Goal: Task Accomplishment & Management: Use online tool/utility

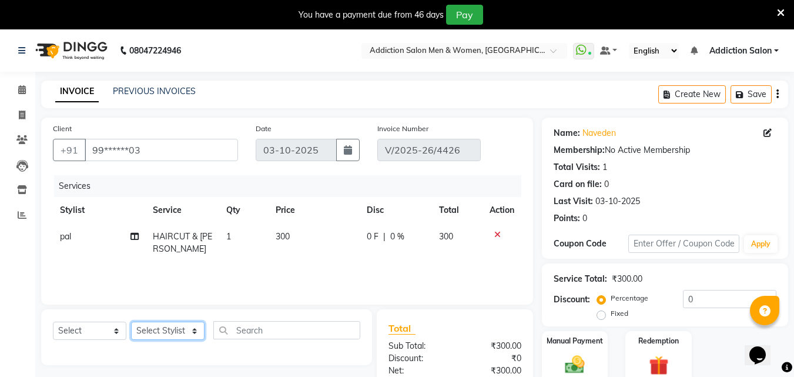
click at [178, 332] on select "Select Stylist Addiction Salon BANSIKA [PERSON_NAME] [PERSON_NAME] [PERSON_NAME…" at bounding box center [168, 331] width 74 height 18
select select "61697"
click at [131, 322] on select "Select Stylist Addiction Salon BANSIKA [PERSON_NAME] [PERSON_NAME] [PERSON_NAME…" at bounding box center [168, 331] width 74 height 18
click at [83, 333] on select "Select Service Product Membership Package Voucher Prepaid Gift Card" at bounding box center [90, 331] width 74 height 18
select select "product"
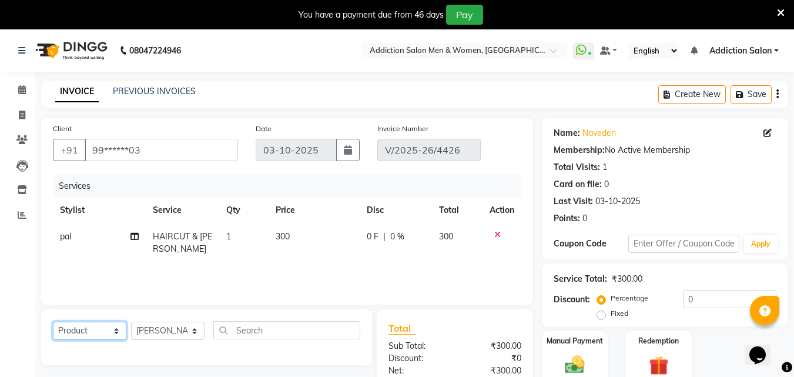
click at [53, 322] on select "Select Service Product Membership Package Voucher Prepaid Gift Card" at bounding box center [90, 331] width 74 height 18
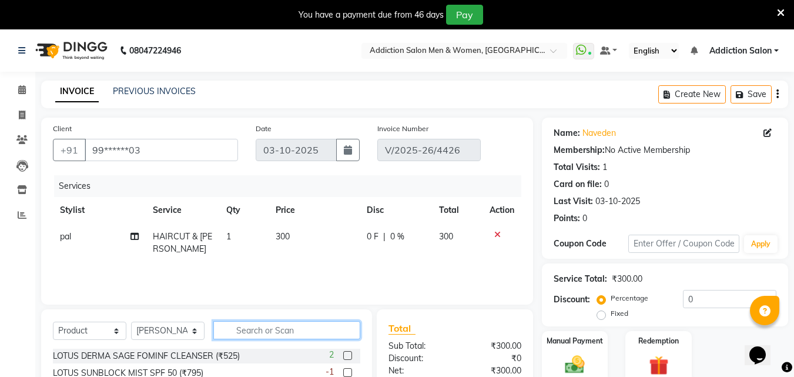
click at [309, 329] on input "text" at bounding box center [286, 330] width 147 height 18
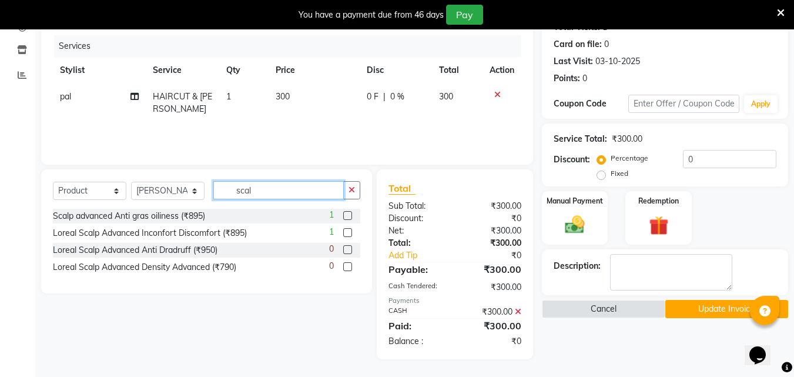
type input "scal"
click at [346, 252] on label at bounding box center [347, 249] width 9 height 9
click at [346, 252] on input "checkbox" at bounding box center [347, 250] width 8 height 8
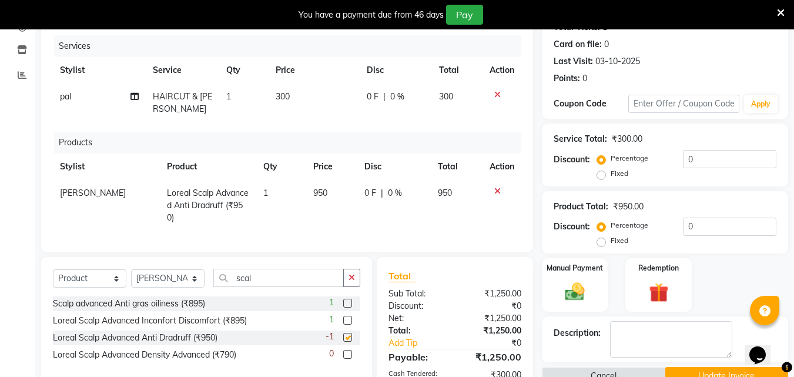
checkbox input "false"
click at [318, 189] on span "950" at bounding box center [320, 193] width 14 height 11
select select "61697"
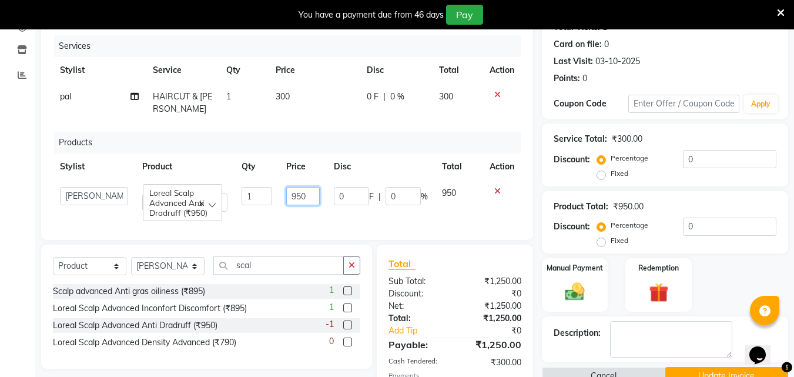
click at [310, 198] on input "950" at bounding box center [303, 196] width 34 height 18
type input "990"
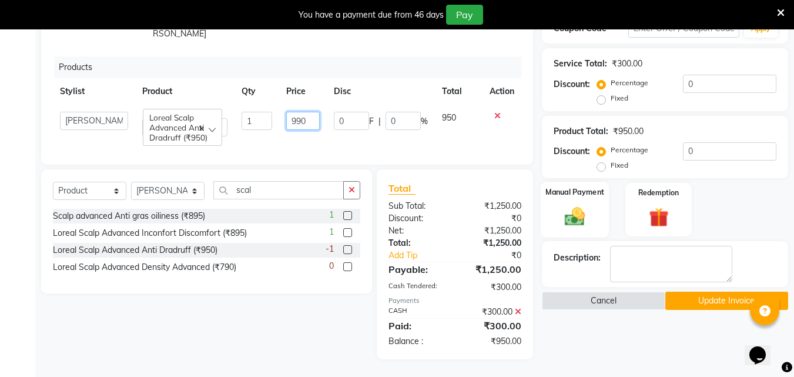
scroll to position [224, 0]
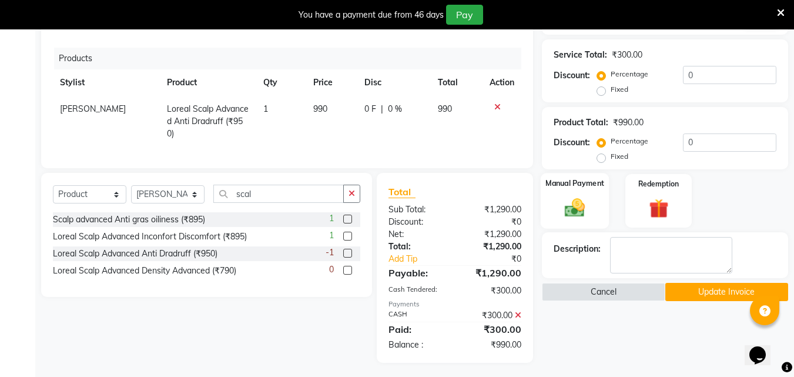
click at [571, 215] on img at bounding box center [575, 208] width 33 height 24
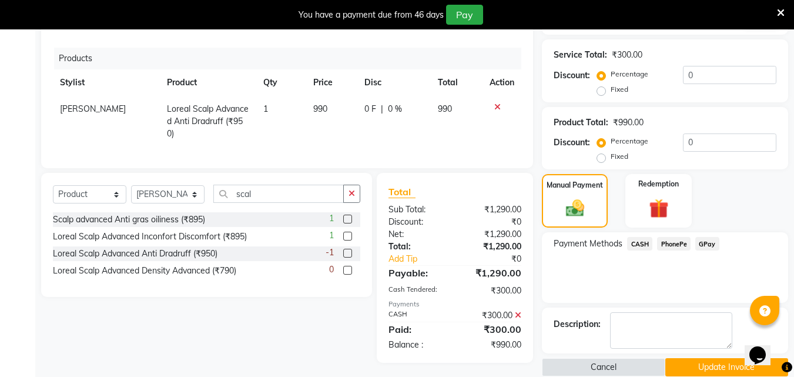
click at [645, 242] on span "CASH" at bounding box center [639, 244] width 25 height 14
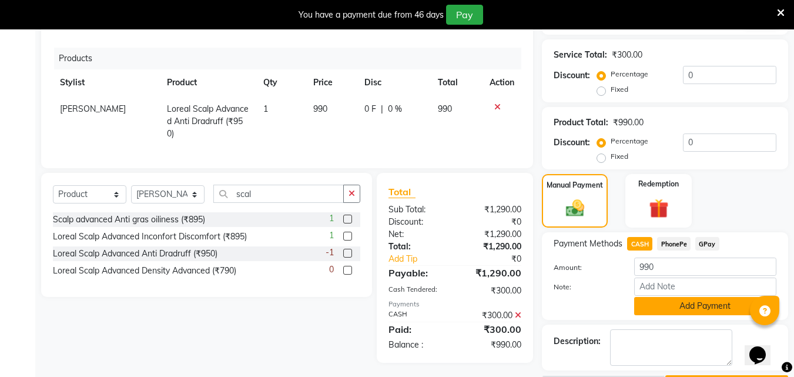
click at [672, 312] on button "Add Payment" at bounding box center [706, 306] width 142 height 18
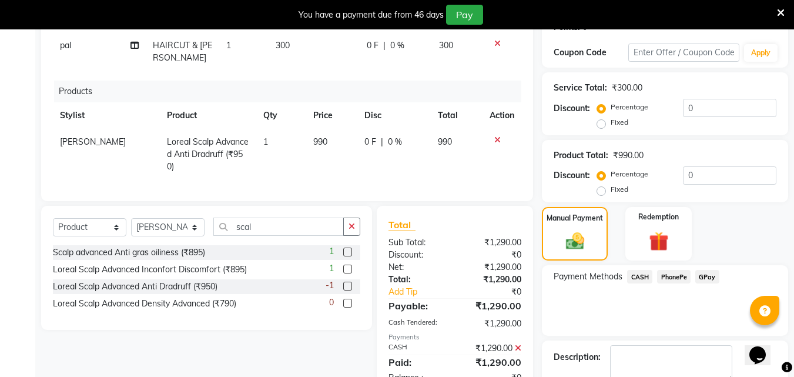
scroll to position [241, 0]
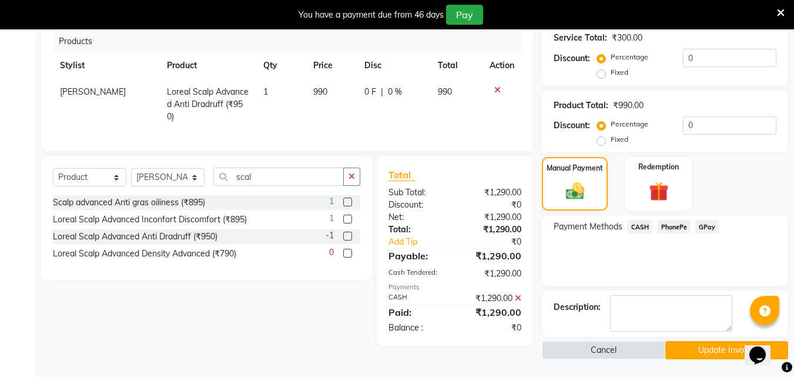
click at [710, 342] on button "Update Invoice" at bounding box center [727, 350] width 123 height 18
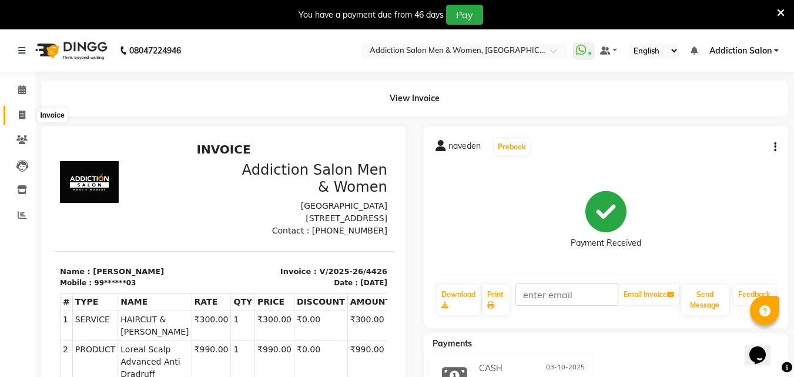
click at [20, 111] on icon at bounding box center [22, 115] width 6 height 9
select select "service"
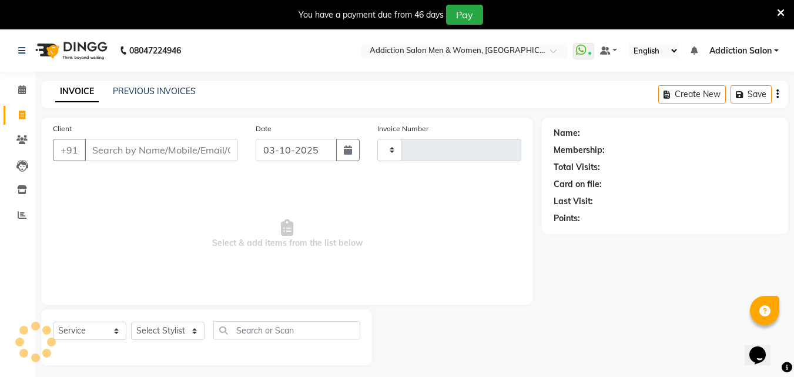
scroll to position [29, 0]
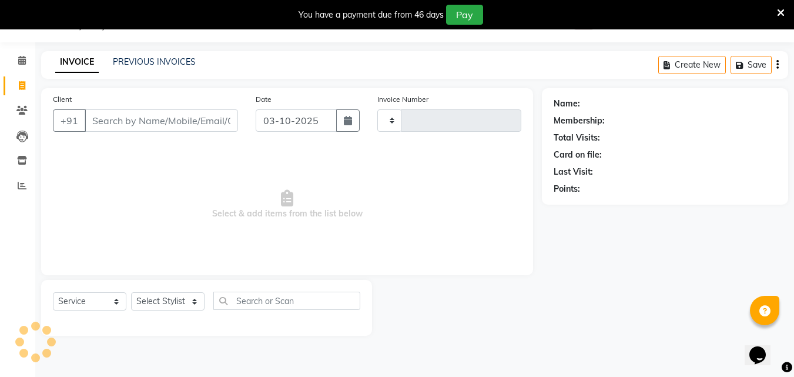
type input "4427"
select select "6595"
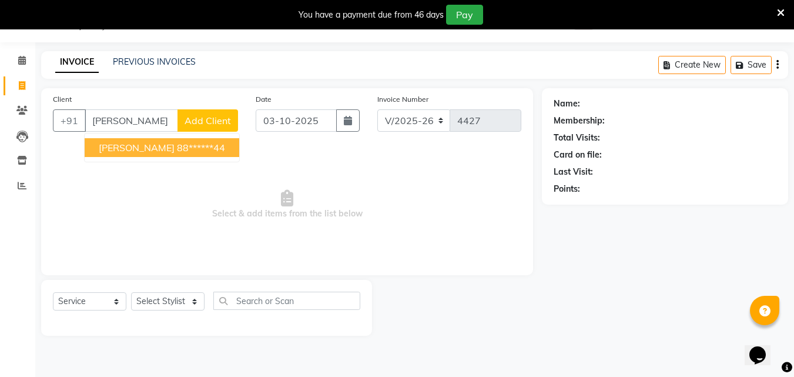
click at [184, 152] on ngb-highlight "88******44" at bounding box center [201, 148] width 48 height 12
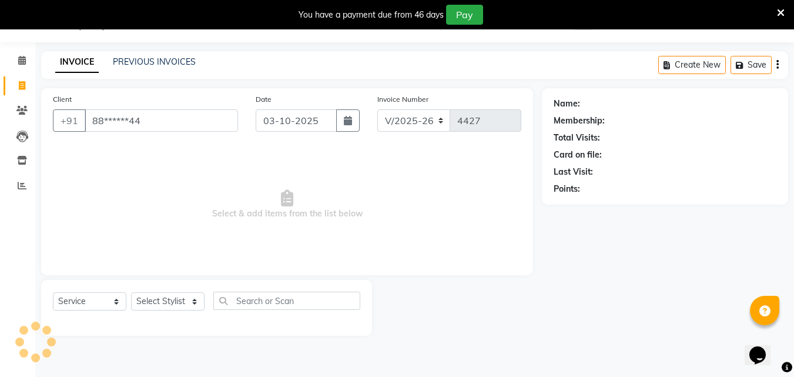
type input "88******44"
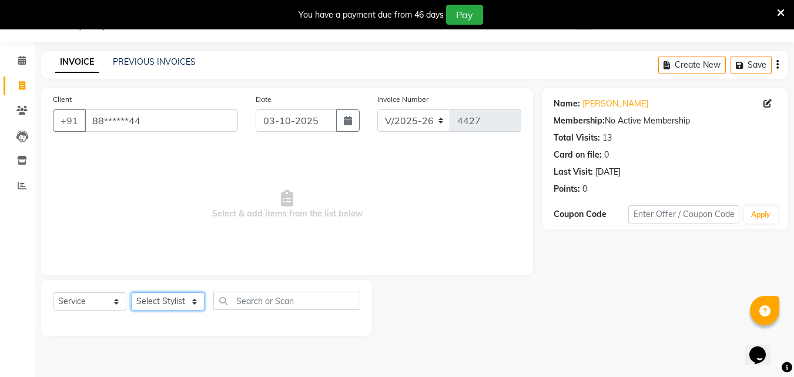
click at [163, 301] on select "Select Stylist Addiction Salon BANSIKA [PERSON_NAME] [PERSON_NAME] [PERSON_NAME…" at bounding box center [168, 301] width 74 height 18
select select "67107"
click at [131, 292] on select "Select Stylist Addiction Salon BANSIKA [PERSON_NAME] [PERSON_NAME] [PERSON_NAME…" at bounding box center [168, 301] width 74 height 18
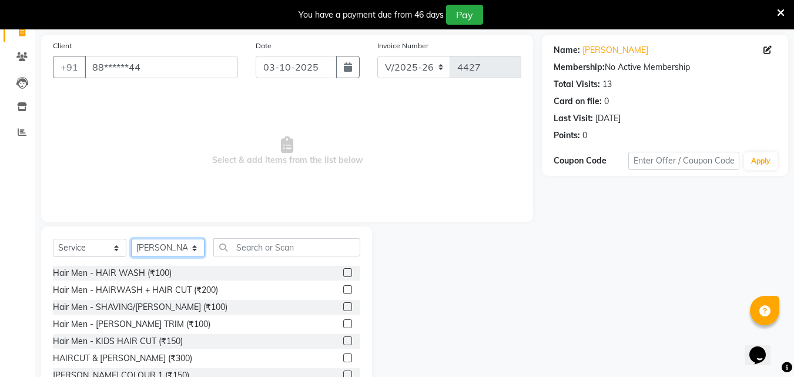
scroll to position [123, 0]
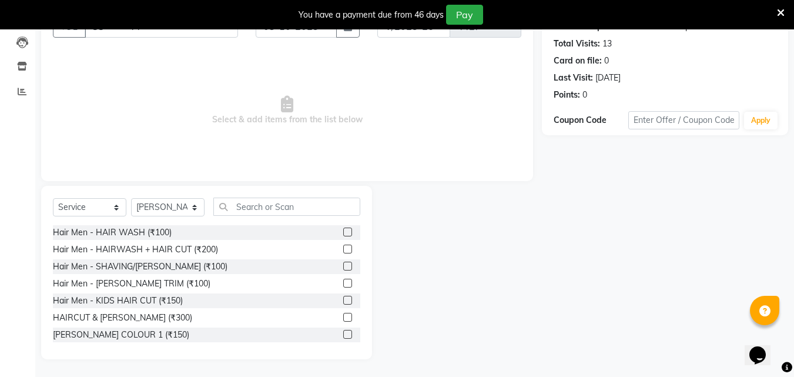
click at [343, 316] on label at bounding box center [347, 317] width 9 height 9
click at [343, 316] on input "checkbox" at bounding box center [347, 318] width 8 height 8
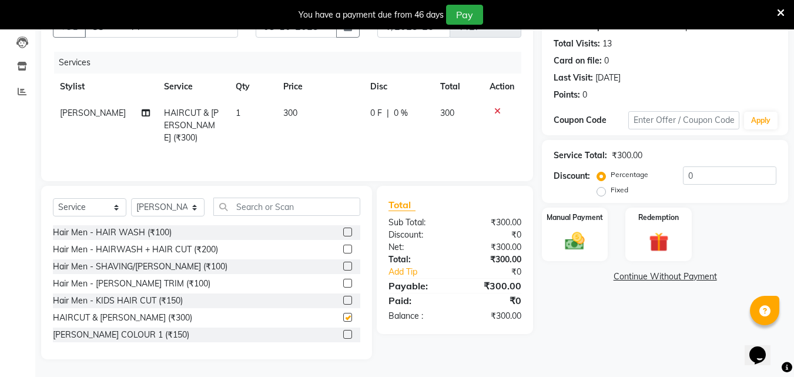
checkbox input "false"
click at [589, 242] on img at bounding box center [575, 241] width 33 height 24
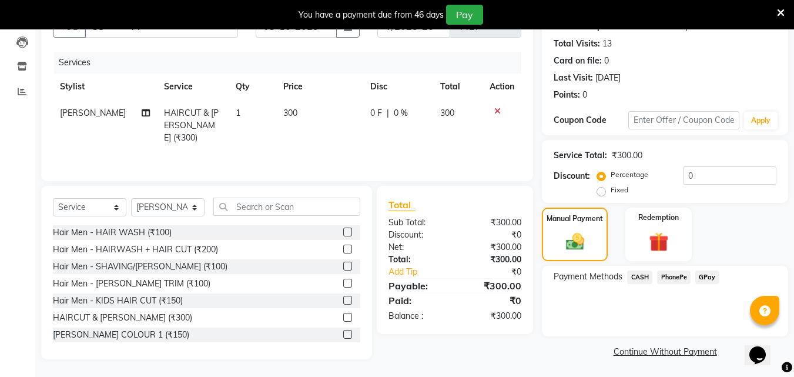
click at [641, 276] on span "CASH" at bounding box center [639, 278] width 25 height 14
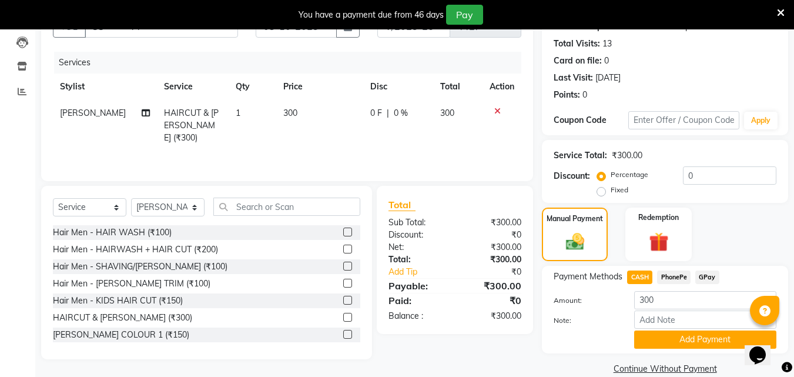
click at [683, 277] on span "PhonePe" at bounding box center [674, 278] width 34 height 14
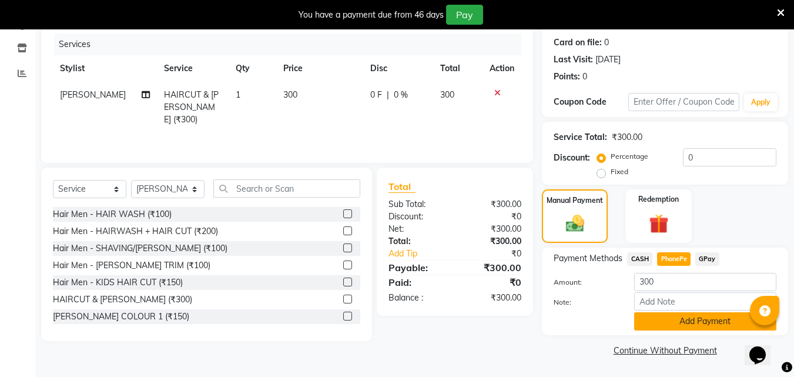
click at [680, 322] on button "Add Payment" at bounding box center [706, 321] width 142 height 18
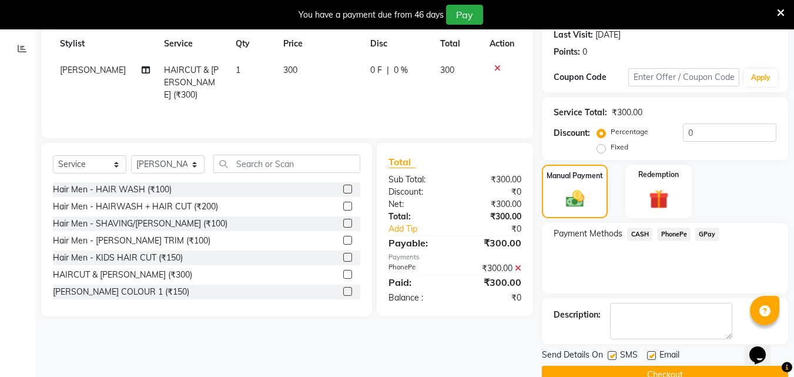
scroll to position [191, 0]
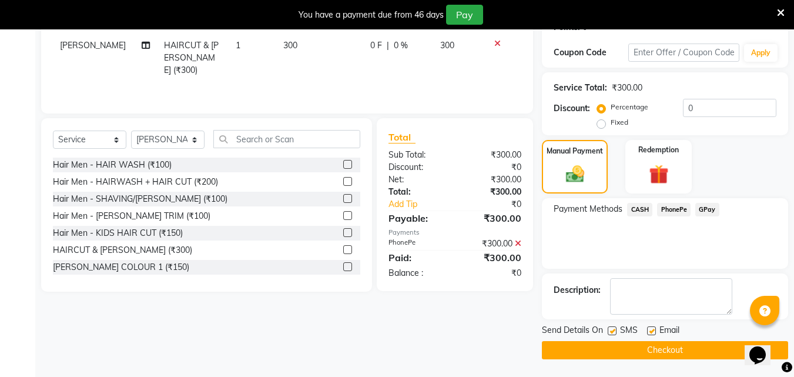
drag, startPoint x: 685, startPoint y: 366, endPoint x: 685, endPoint y: 351, distance: 15.3
click at [685, 364] on main "INVOICE PREVIOUS INVOICES Create New Save Client +91 88******44 Date [DATE] Inv…" at bounding box center [414, 133] width 759 height 488
click at [685, 351] on button "Checkout" at bounding box center [665, 350] width 246 height 18
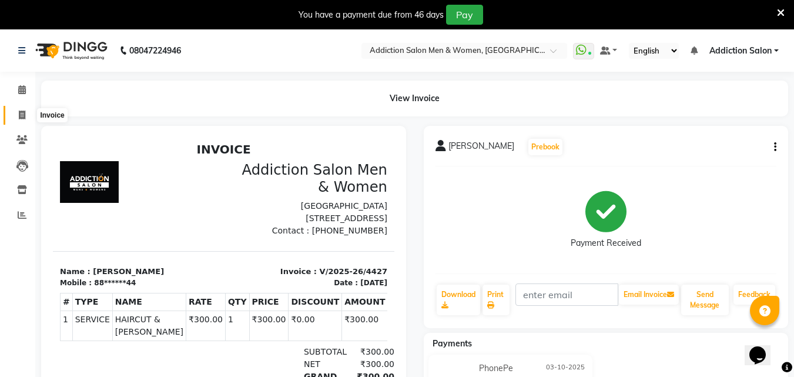
click at [21, 116] on icon at bounding box center [22, 115] width 6 height 9
select select "service"
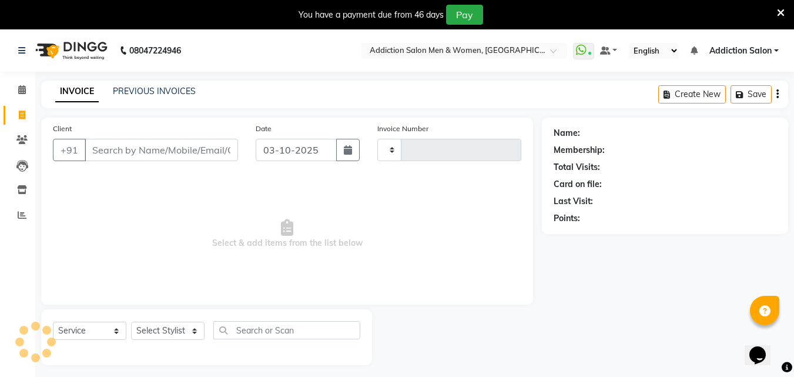
scroll to position [29, 0]
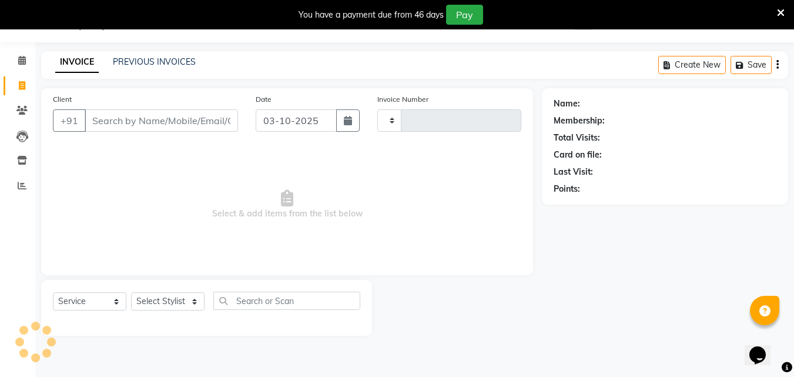
type input "4428"
select select "6595"
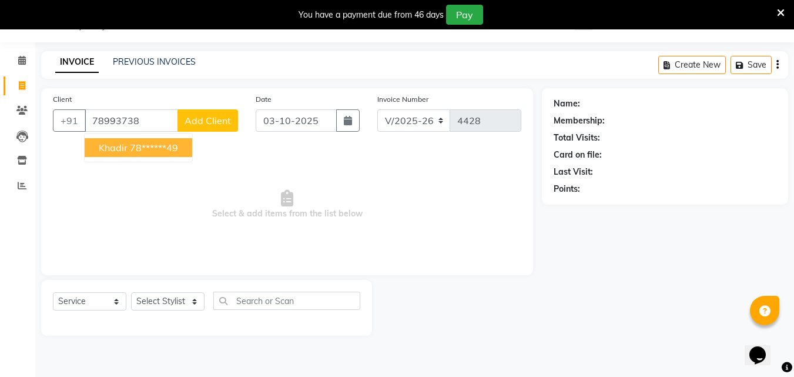
click at [126, 152] on span "khadir" at bounding box center [113, 148] width 29 height 12
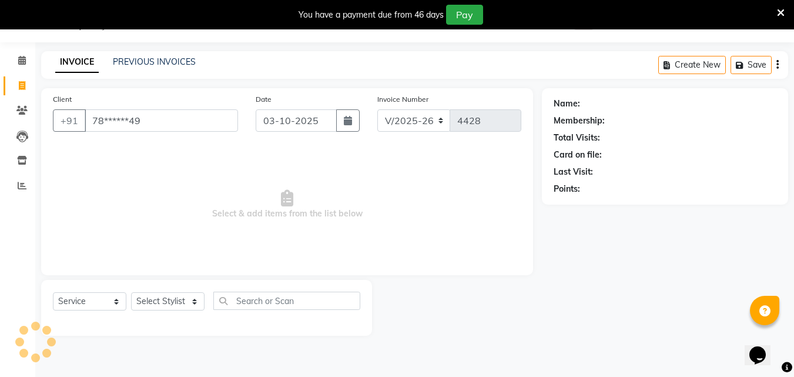
type input "78******49"
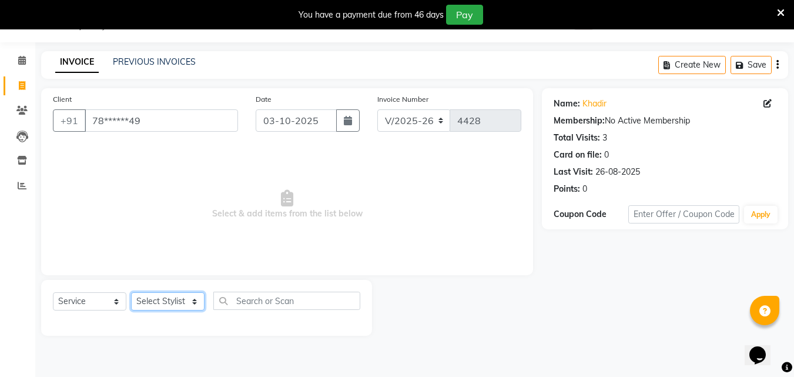
click at [176, 312] on div "Select Service Product Membership Package Voucher Prepaid Gift Card Select Styl…" at bounding box center [207, 306] width 308 height 28
select select "67107"
click at [131, 292] on select "Select Stylist Addiction Salon BANSIKA [PERSON_NAME] [PERSON_NAME] [PERSON_NAME…" at bounding box center [168, 301] width 74 height 18
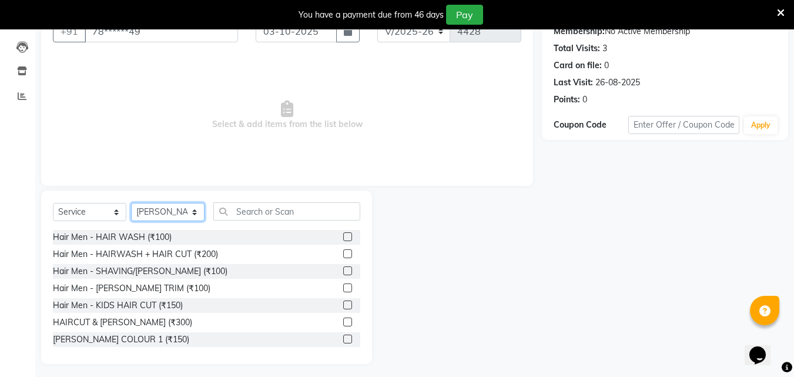
scroll to position [123, 0]
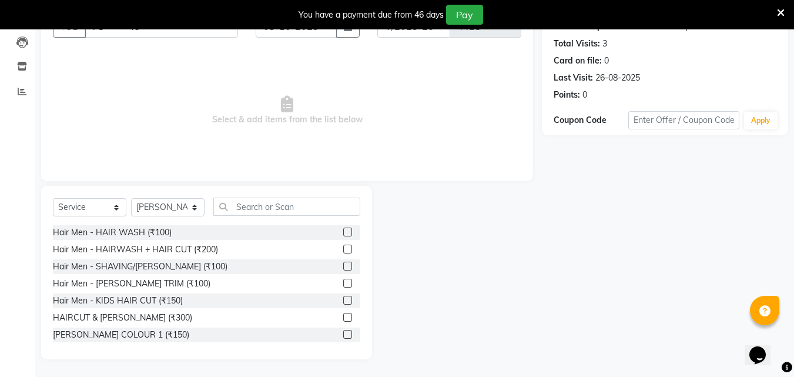
click at [343, 313] on label at bounding box center [347, 317] width 9 height 9
click at [343, 314] on input "checkbox" at bounding box center [347, 318] width 8 height 8
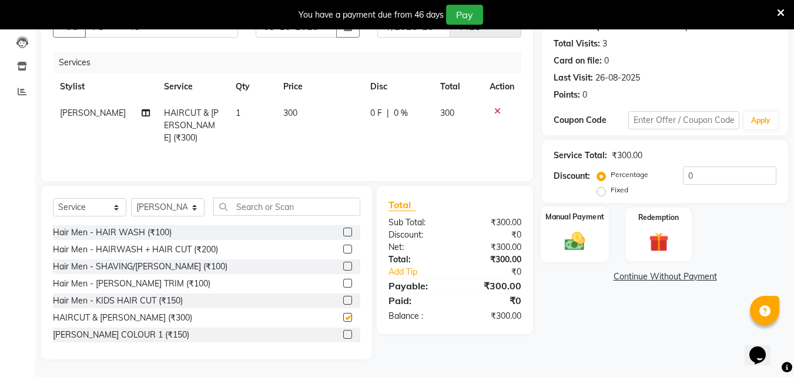
checkbox input "false"
click at [569, 247] on img at bounding box center [575, 241] width 33 height 24
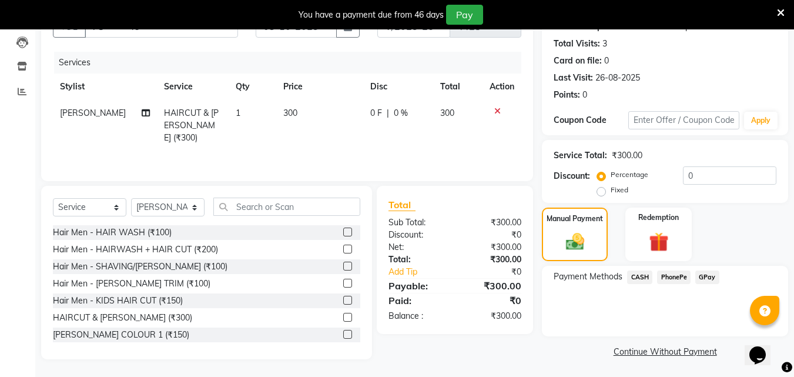
click at [672, 276] on span "PhonePe" at bounding box center [674, 278] width 34 height 14
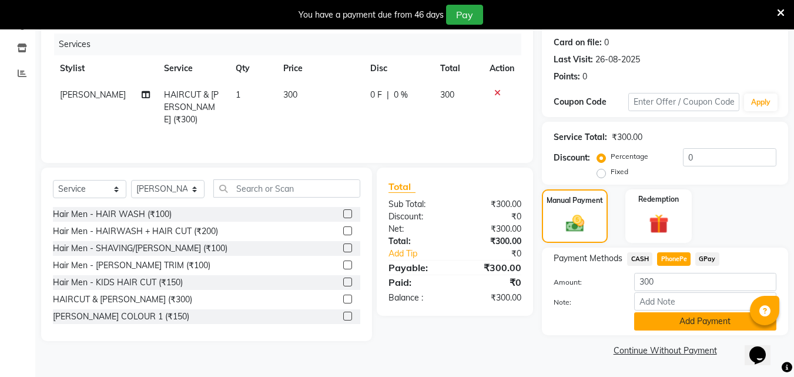
click at [687, 322] on button "Add Payment" at bounding box center [706, 321] width 142 height 18
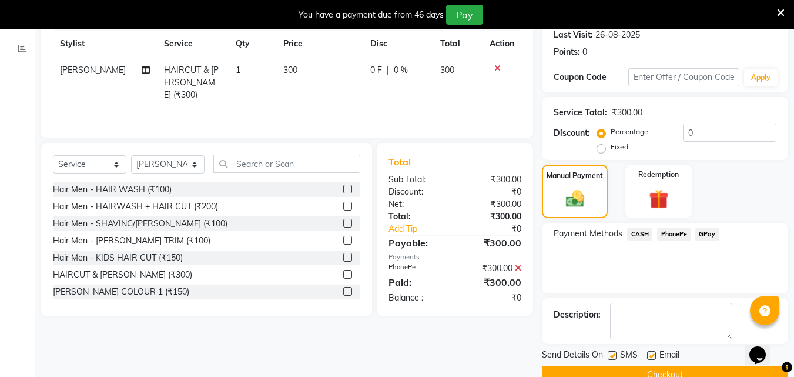
scroll to position [191, 0]
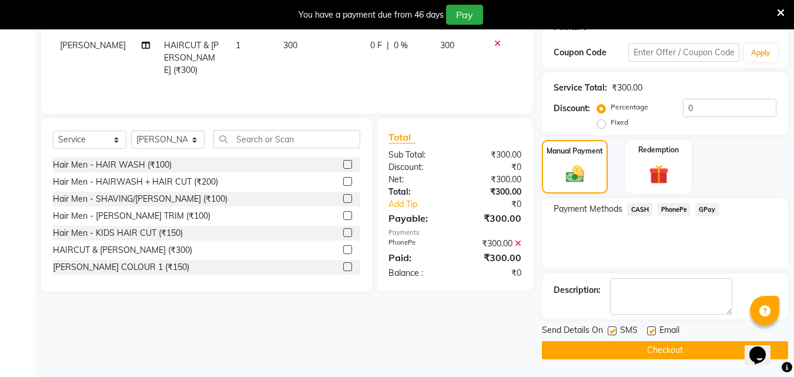
click at [700, 344] on button "Checkout" at bounding box center [665, 350] width 246 height 18
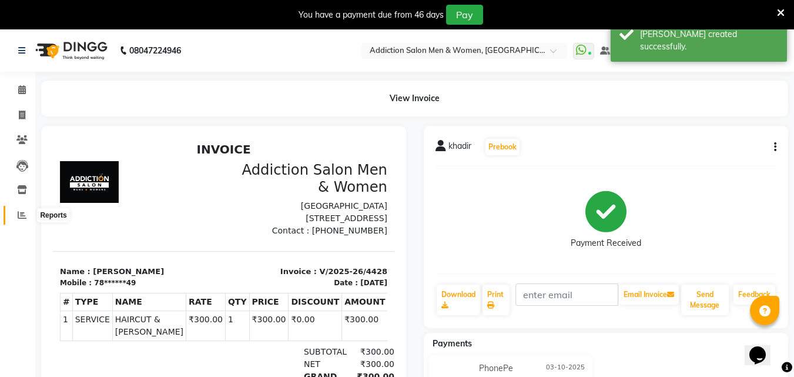
click at [24, 213] on icon at bounding box center [22, 215] width 9 height 9
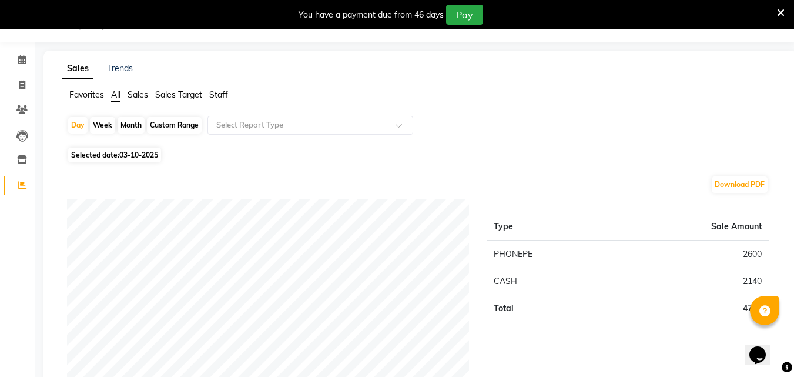
scroll to position [29, 0]
click at [26, 82] on span at bounding box center [22, 86] width 21 height 14
select select "service"
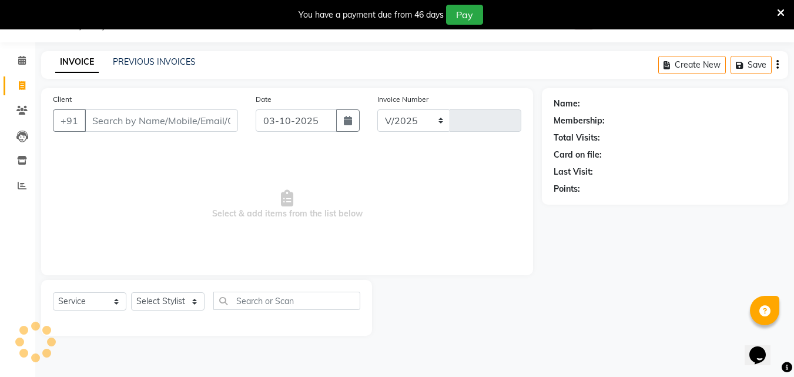
select select "6595"
type input "4429"
click at [156, 62] on link "PREVIOUS INVOICES" at bounding box center [154, 61] width 83 height 11
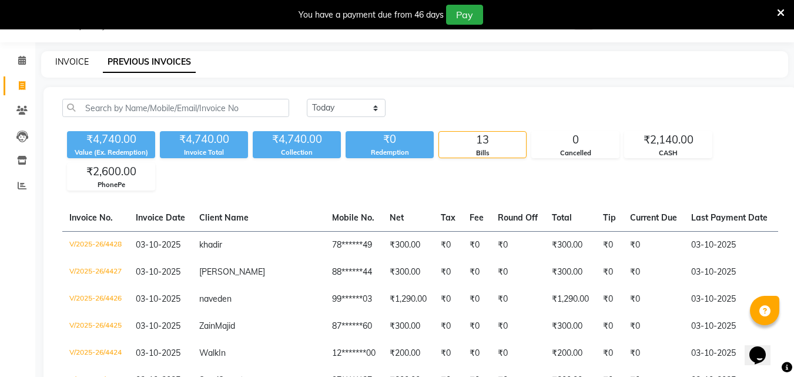
click at [75, 60] on link "INVOICE" at bounding box center [72, 61] width 34 height 11
select select "6595"
select select "service"
